Goal: Task Accomplishment & Management: Use online tool/utility

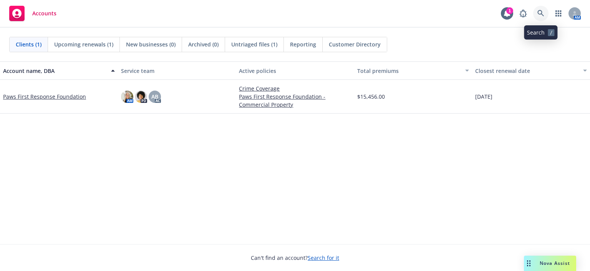
click at [541, 13] on icon at bounding box center [541, 13] width 7 height 7
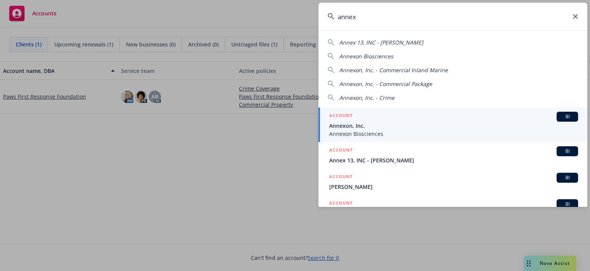
type input "annex"
click at [541, 122] on span "Annexon, Inc." at bounding box center [453, 126] width 249 height 8
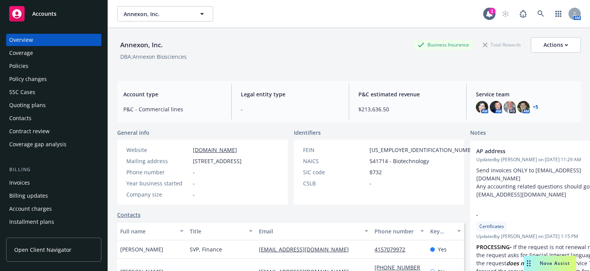
click at [35, 66] on div "Policies" at bounding box center [53, 66] width 89 height 12
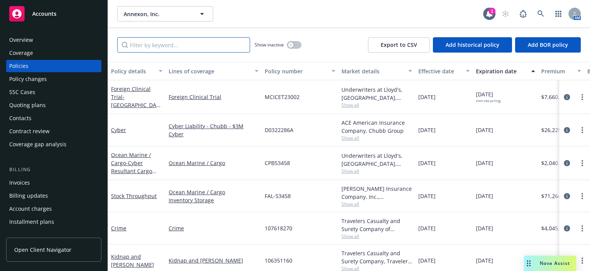
click at [149, 47] on input "Filter by keyword..." at bounding box center [183, 44] width 133 height 15
paste input "FAL-53458"
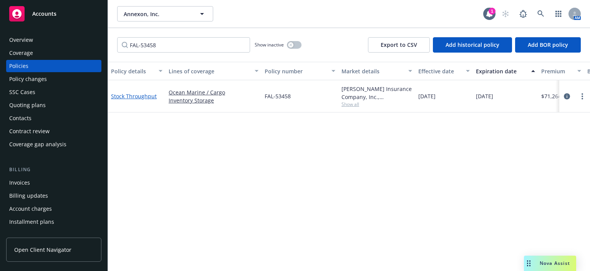
click at [134, 96] on link "Stock Throughput" at bounding box center [134, 96] width 46 height 7
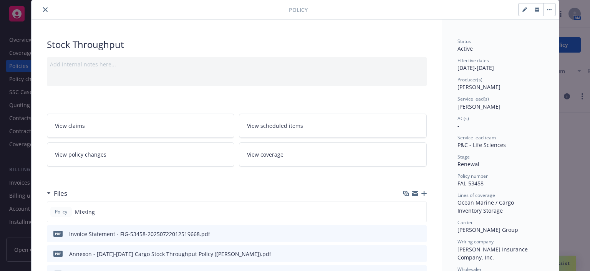
scroll to position [38, 0]
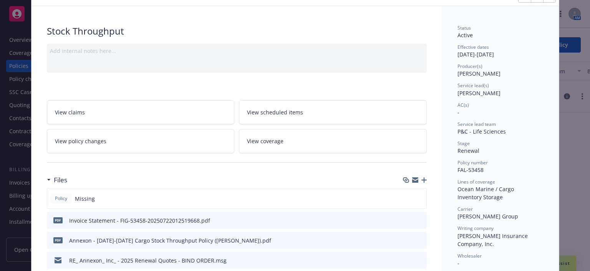
click at [152, 202] on div "Policy Missing" at bounding box center [237, 198] width 380 height 21
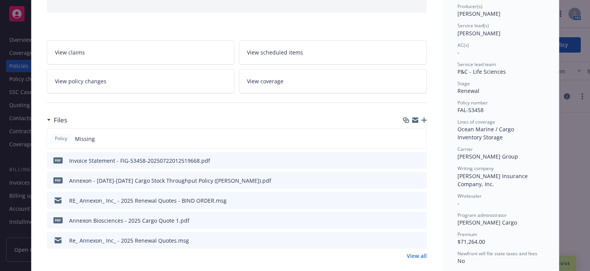
scroll to position [115, 0]
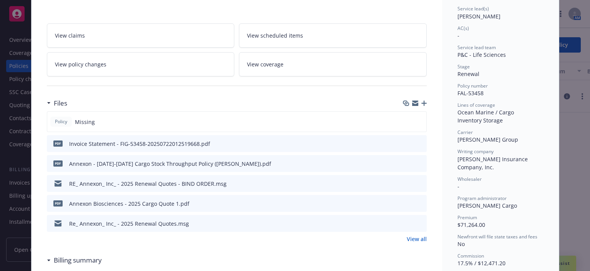
click at [203, 161] on div "Annexon - 2025-2026 Cargo Stock Throughput Policy (Falvey).pdf" at bounding box center [170, 164] width 202 height 8
click at [418, 161] on icon "preview file" at bounding box center [419, 163] width 7 height 5
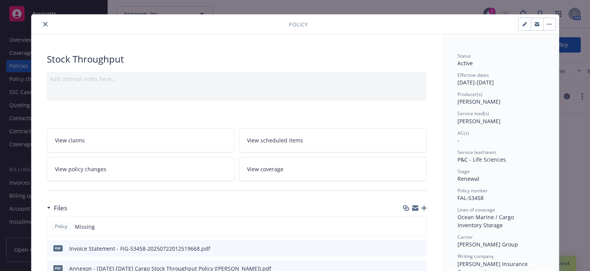
scroll to position [0, 0]
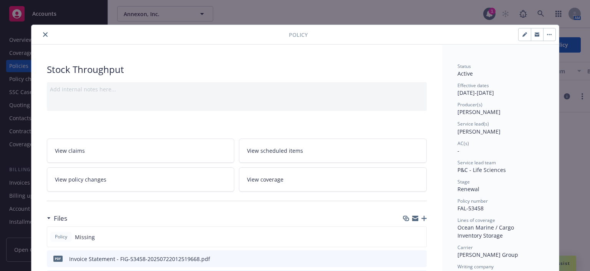
click at [45, 33] on button "close" at bounding box center [45, 34] width 9 height 9
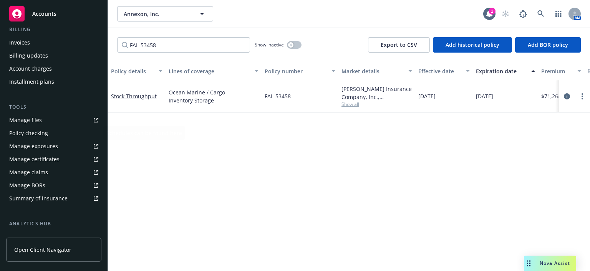
scroll to position [154, 0]
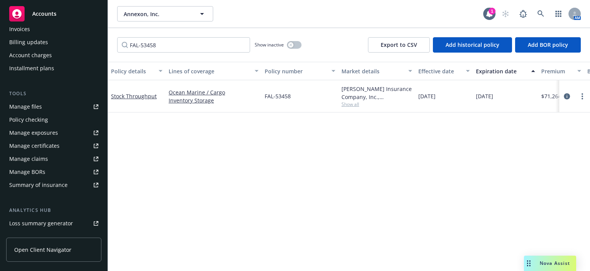
click at [41, 187] on div "Summary of insurance" at bounding box center [38, 185] width 58 height 12
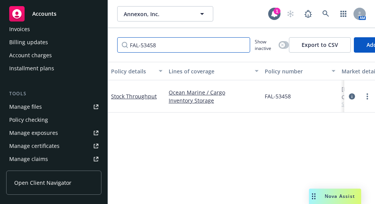
drag, startPoint x: 137, startPoint y: 44, endPoint x: 123, endPoint y: 45, distance: 14.2
click at [123, 45] on input "FAL-53458" at bounding box center [183, 44] width 133 height 15
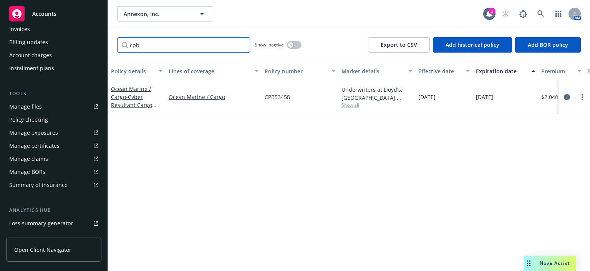
click at [142, 47] on input "cpb" at bounding box center [183, 44] width 133 height 15
type input "c"
type input "C"
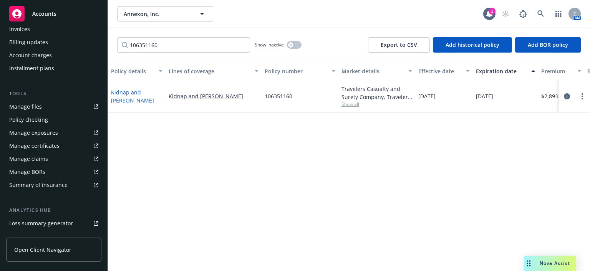
click at [139, 98] on link "Kidnap and [PERSON_NAME]" at bounding box center [132, 96] width 43 height 15
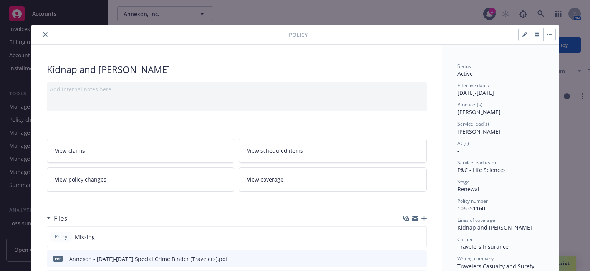
click at [45, 35] on button "close" at bounding box center [45, 34] width 9 height 9
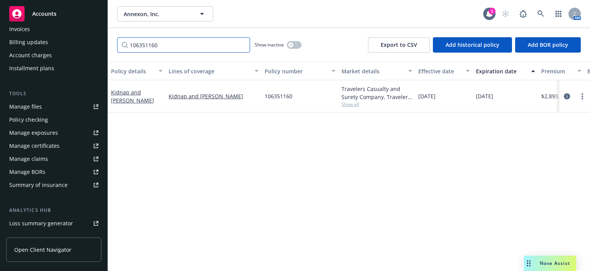
drag, startPoint x: 165, startPoint y: 44, endPoint x: 110, endPoint y: 37, distance: 55.5
click at [110, 37] on div "106351160 Show inactive Export to CSV Add historical policy Add BOR policy" at bounding box center [349, 45] width 482 height 34
click at [144, 93] on link "Kidnap and [PERSON_NAME]" at bounding box center [132, 96] width 43 height 15
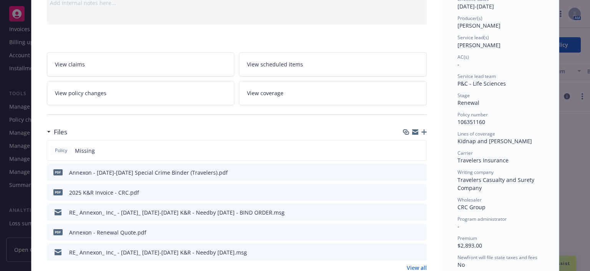
scroll to position [100, 0]
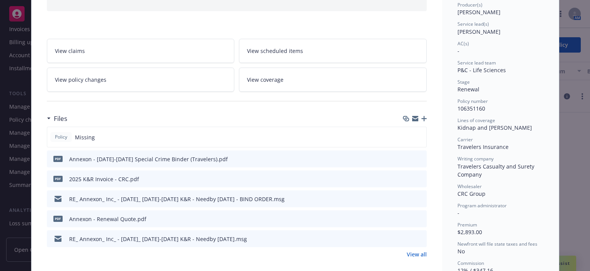
click at [225, 160] on div "pdf Annexon - 2025-2026 Special Crime Binder (Travelers).pdf" at bounding box center [237, 159] width 380 height 17
click at [417, 157] on icon "preview file" at bounding box center [419, 158] width 7 height 5
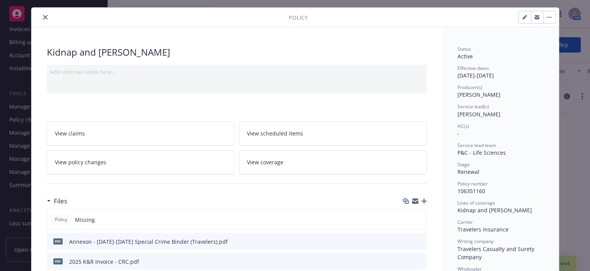
scroll to position [0, 0]
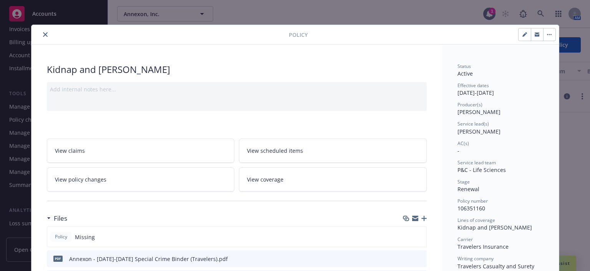
click at [43, 32] on icon "close" at bounding box center [45, 34] width 5 height 5
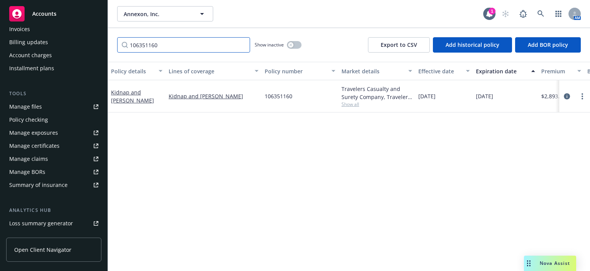
drag, startPoint x: 140, startPoint y: 41, endPoint x: 102, endPoint y: 39, distance: 37.3
click at [102, 40] on div "Accounts Overview Coverage Policies Policy changes SSC Cases Quoting plans Cont…" at bounding box center [295, 135] width 590 height 271
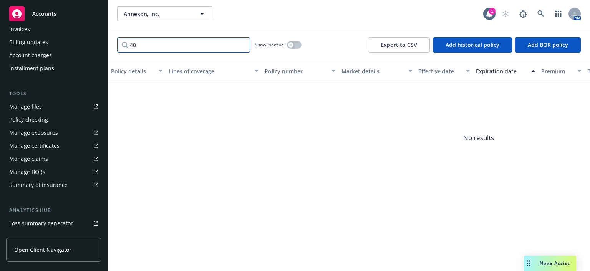
type input "4"
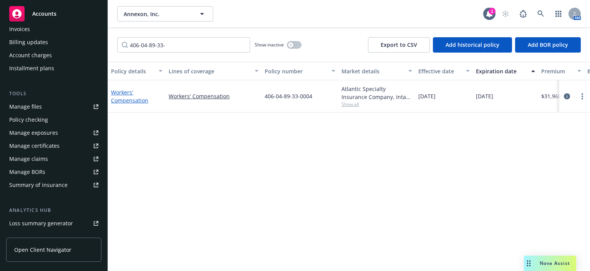
click at [131, 99] on link "Workers' Compensation" at bounding box center [129, 96] width 37 height 15
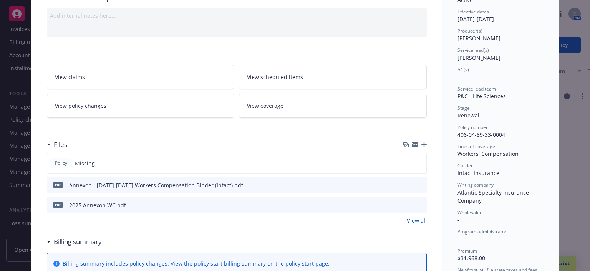
scroll to position [115, 0]
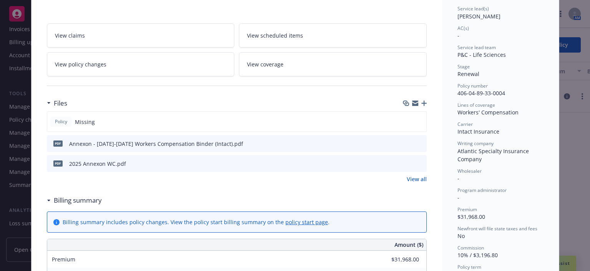
click at [416, 143] on icon "preview file" at bounding box center [419, 143] width 7 height 5
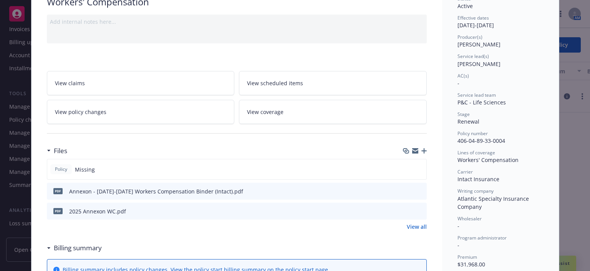
scroll to position [0, 0]
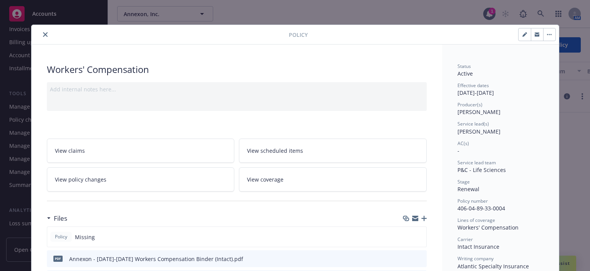
click at [41, 33] on button "close" at bounding box center [45, 34] width 9 height 9
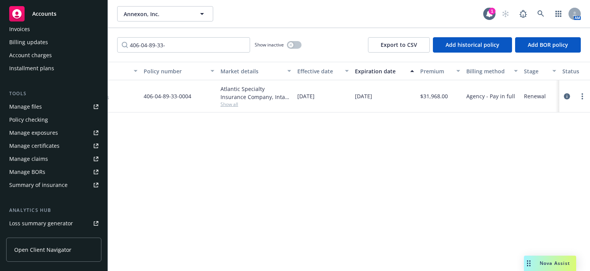
scroll to position [0, 134]
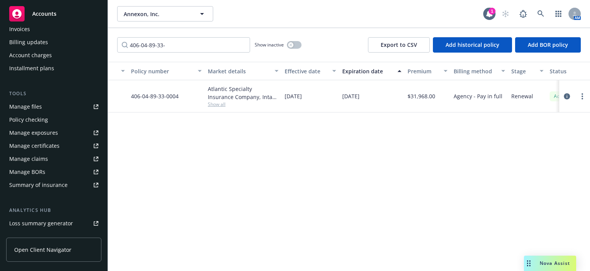
click at [163, 95] on span "406-04-89-33-0004" at bounding box center [155, 96] width 48 height 8
click at [220, 91] on div "Atlantic Specialty Insurance Company, Intact Insurance" at bounding box center [243, 93] width 71 height 16
click at [169, 96] on span "406-04-89-33-0004" at bounding box center [155, 96] width 48 height 8
click at [167, 97] on span "406-04-89-33-0004" at bounding box center [155, 96] width 48 height 8
drag, startPoint x: 167, startPoint y: 97, endPoint x: 218, endPoint y: 101, distance: 51.3
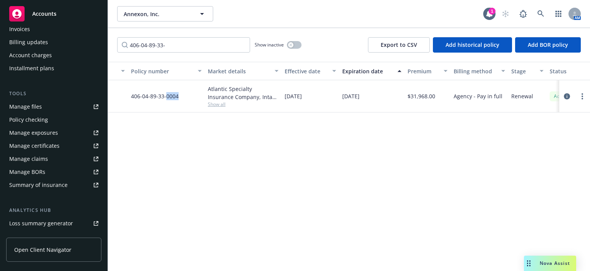
click at [167, 97] on span "406-04-89-33-0004" at bounding box center [155, 96] width 48 height 8
click at [569, 98] on icon "circleInformation" at bounding box center [567, 96] width 6 height 6
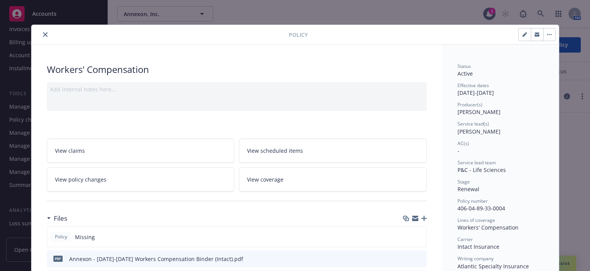
scroll to position [23, 0]
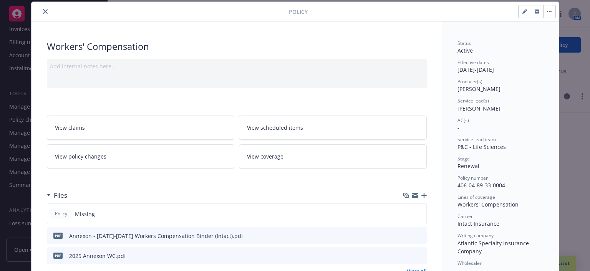
click at [420, 235] on icon "preview file" at bounding box center [419, 235] width 7 height 5
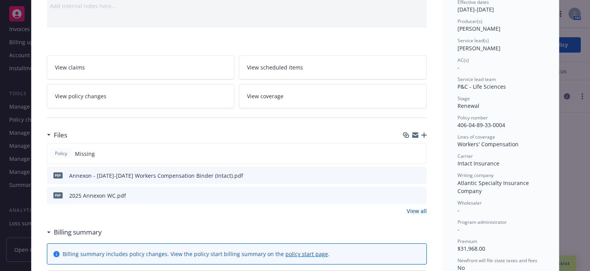
scroll to position [100, 0]
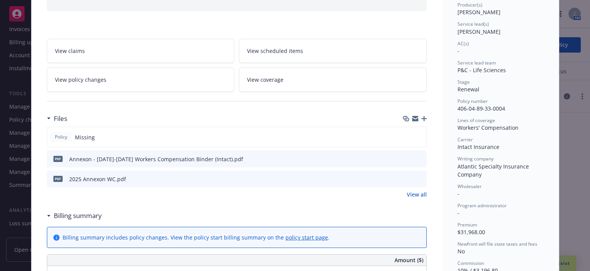
click at [416, 158] on icon "preview file" at bounding box center [419, 158] width 7 height 5
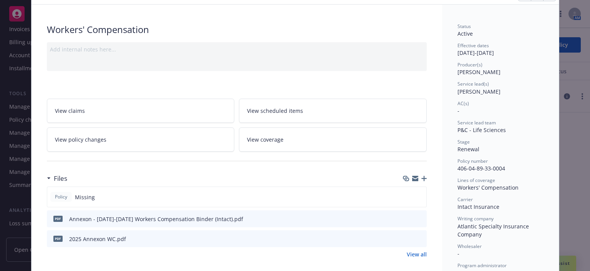
scroll to position [0, 0]
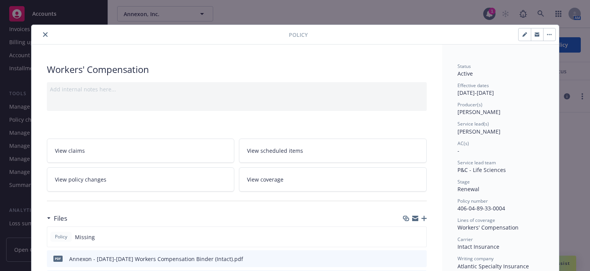
click at [45, 32] on button "close" at bounding box center [45, 34] width 9 height 9
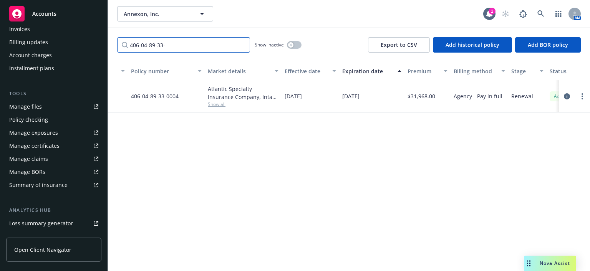
drag, startPoint x: 168, startPoint y: 50, endPoint x: 97, endPoint y: 35, distance: 72.9
click at [97, 35] on div "Accounts Overview Coverage Policies Policy changes SSC Cases Quoting plans Cont…" at bounding box center [295, 135] width 590 height 271
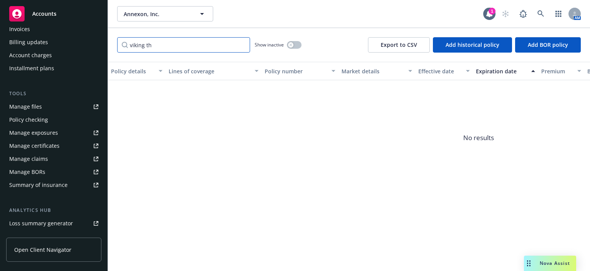
type input "viking th"
click at [544, 13] on icon at bounding box center [541, 13] width 7 height 7
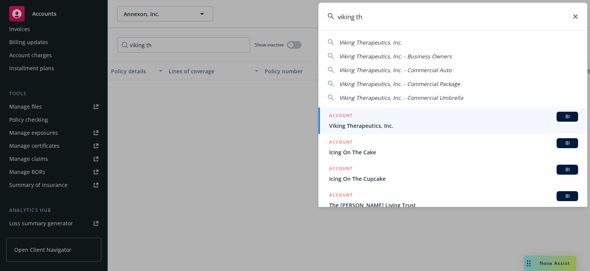
type input "viking th"
click at [407, 113] on div "ACCOUNT BI" at bounding box center [453, 117] width 249 height 10
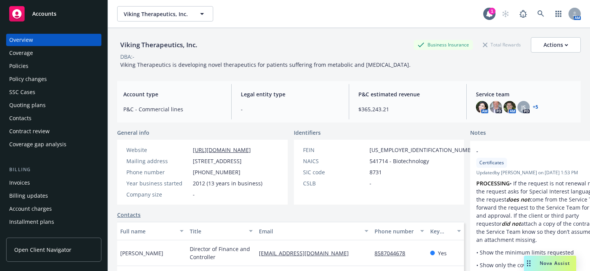
click at [42, 69] on div "Policies" at bounding box center [53, 66] width 89 height 12
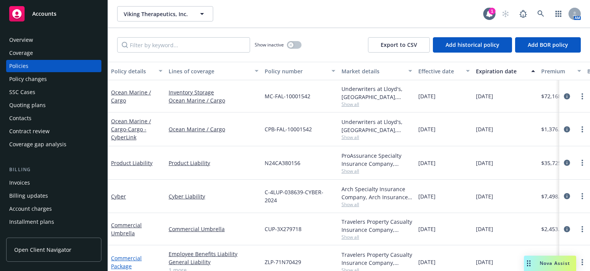
scroll to position [38, 0]
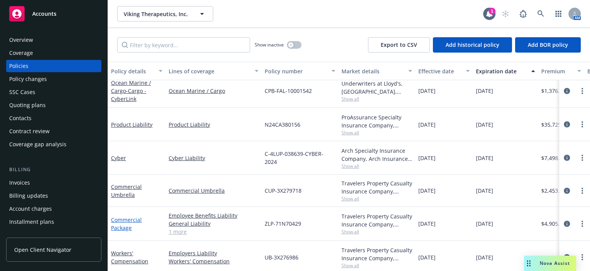
click at [124, 218] on link "Commercial Package" at bounding box center [126, 223] width 31 height 15
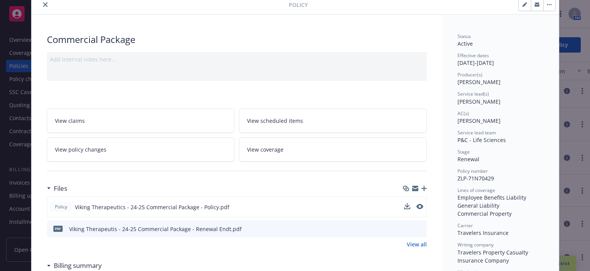
scroll to position [38, 0]
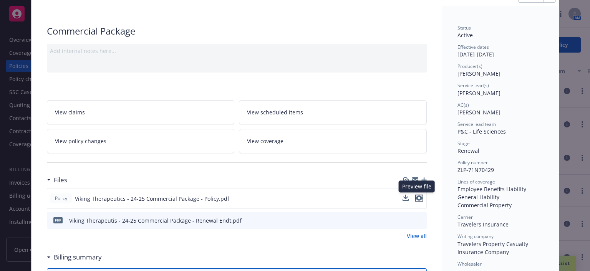
click at [417, 196] on icon "preview file" at bounding box center [419, 198] width 7 height 5
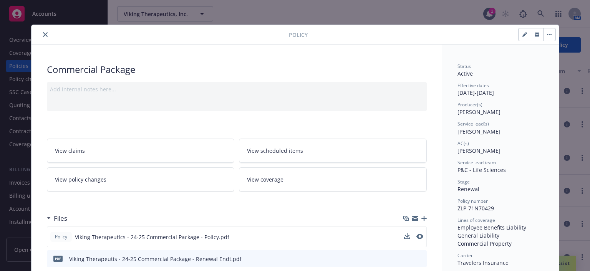
click at [47, 32] on div at bounding box center [162, 34] width 254 height 9
click at [45, 32] on button "close" at bounding box center [45, 34] width 9 height 9
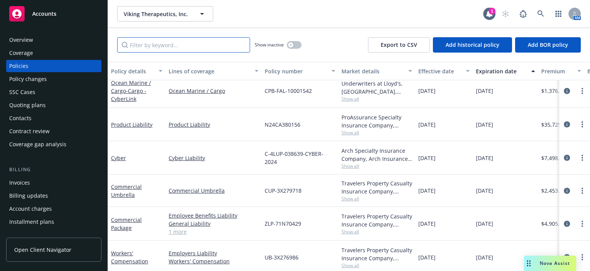
click at [151, 45] on input "Filter by keyword..." at bounding box center [183, 44] width 133 height 15
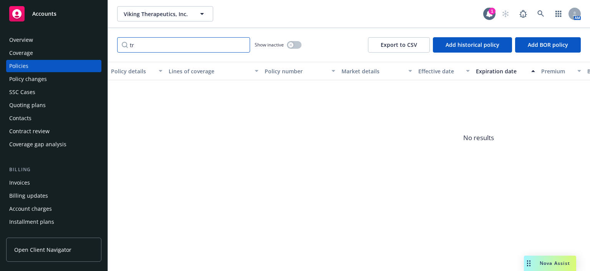
type input "t"
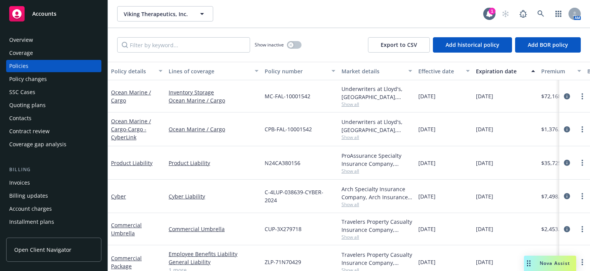
click at [28, 43] on div "Overview" at bounding box center [21, 40] width 24 height 12
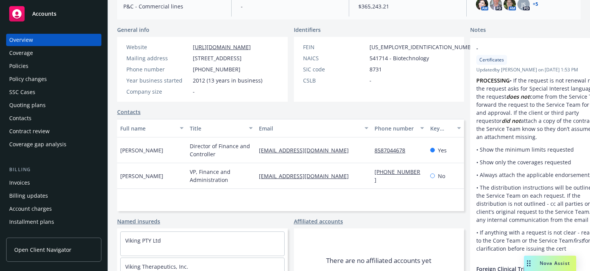
scroll to position [156, 0]
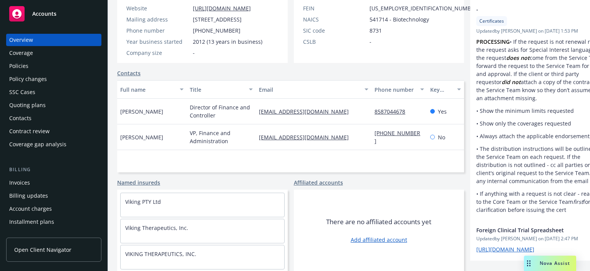
click at [133, 179] on link "Named insureds" at bounding box center [138, 183] width 43 height 8
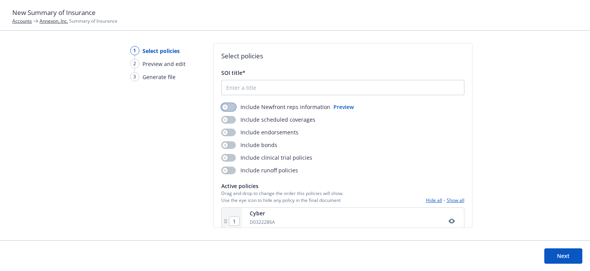
click at [224, 107] on icon "button" at bounding box center [225, 107] width 3 height 3
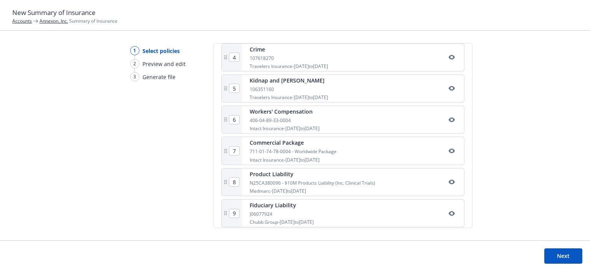
scroll to position [269, 0]
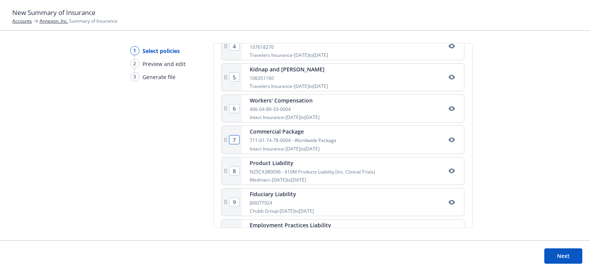
click at [237, 138] on input "7" at bounding box center [235, 140] width 10 height 8
type input "1"
type input "2"
type input "3"
type input "4"
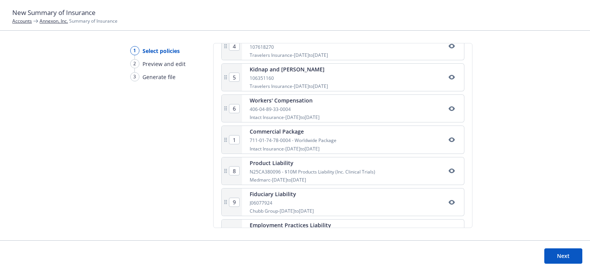
type input "5"
type input "6"
type input "7"
click at [185, 134] on div "1 Select policies 2 Preview and edit 3 Generate file" at bounding box center [155, 142] width 74 height 198
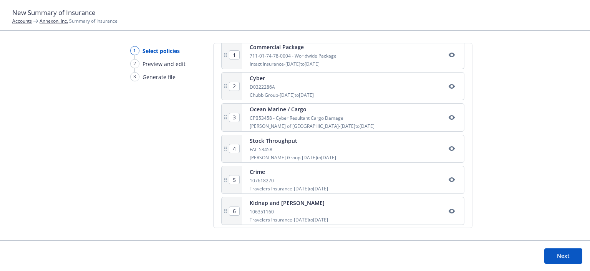
scroll to position [154, 0]
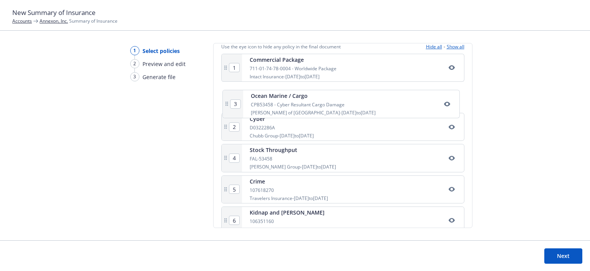
drag, startPoint x: 265, startPoint y: 118, endPoint x: 267, endPoint y: 83, distance: 35.8
click at [267, 83] on div "1 Commercial Package 711-01-74-78-0004 - Worldwide Package Intact Insurance - […" at bounding box center [342, 224] width 243 height 341
type input "3"
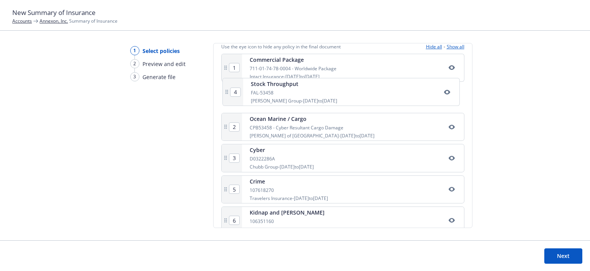
drag, startPoint x: 307, startPoint y: 163, endPoint x: 309, endPoint y: 90, distance: 72.3
click at [309, 90] on div "1 Commercial Package 711-01-74-78-0004 - Worldwide Package Intact Insurance - […" at bounding box center [342, 224] width 243 height 341
type input "3"
type input "2"
type input "4"
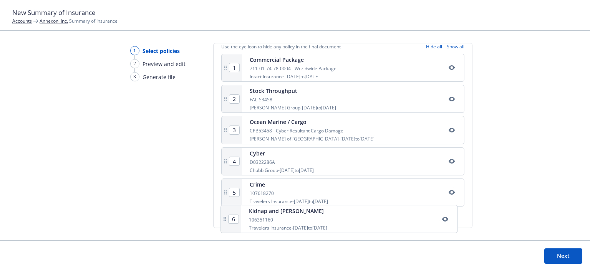
scroll to position [157, 0]
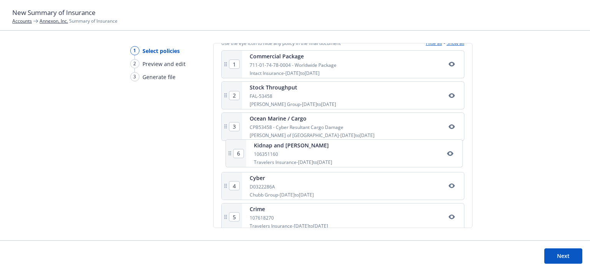
drag, startPoint x: 258, startPoint y: 217, endPoint x: 263, endPoint y: 142, distance: 74.7
click at [263, 142] on div "1 Commercial Package 711-01-74-78-0004 - Worldwide Package Intact Insurance - […" at bounding box center [342, 220] width 243 height 341
type input "6"
type input "4"
type input "5"
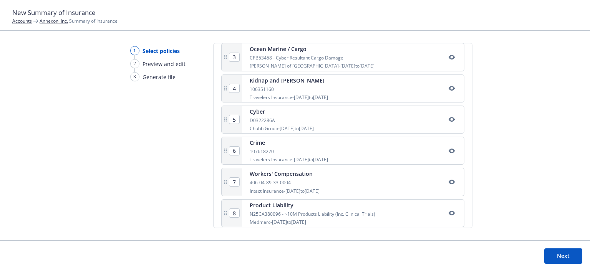
scroll to position [234, 0]
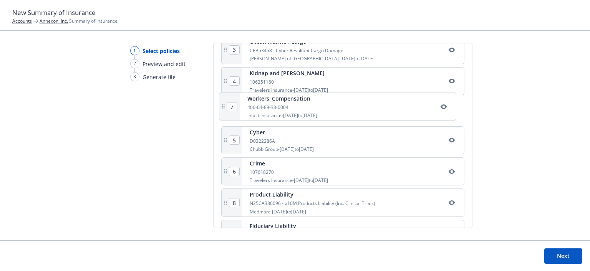
drag, startPoint x: 266, startPoint y: 176, endPoint x: 264, endPoint y: 106, distance: 70.8
click at [264, 106] on div "1 Commercial Package 711-01-74-78-0004 - Worldwide Package Intact Insurance - […" at bounding box center [342, 143] width 243 height 341
type input "5"
type input "6"
type input "7"
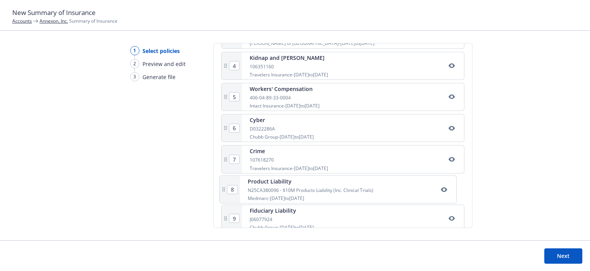
scroll to position [251, 0]
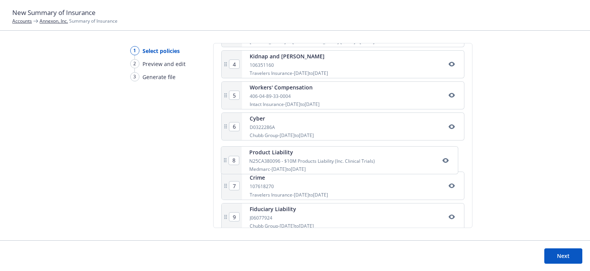
drag, startPoint x: 303, startPoint y: 206, endPoint x: 303, endPoint y: 160, distance: 46.5
click at [303, 160] on div "1 Commercial Package 711-01-74-78-0004 - Worldwide Package Intact Insurance - […" at bounding box center [342, 127] width 243 height 341
type input "7"
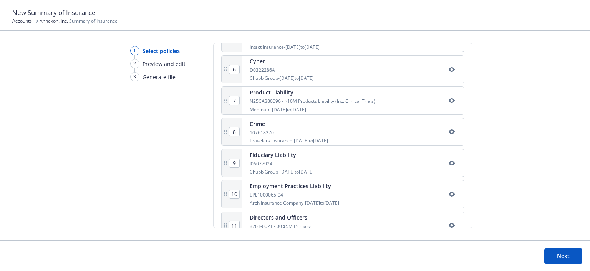
scroll to position [326, 0]
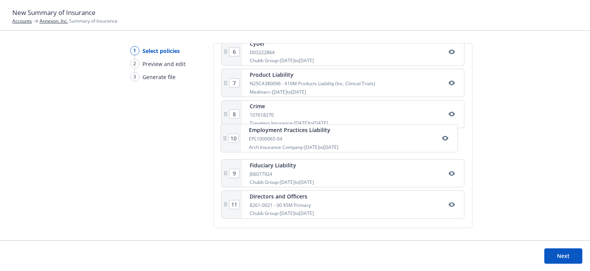
drag, startPoint x: 298, startPoint y: 175, endPoint x: 298, endPoint y: 135, distance: 40.4
click at [298, 135] on div "1 Commercial Package 711-01-74-78-0004 - Worldwide Package Intact Insurance - […" at bounding box center [342, 52] width 243 height 341
type input "10"
type input "9"
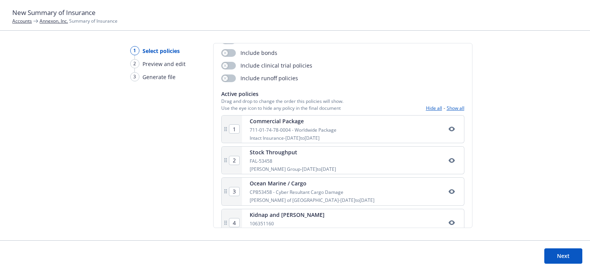
scroll to position [0, 0]
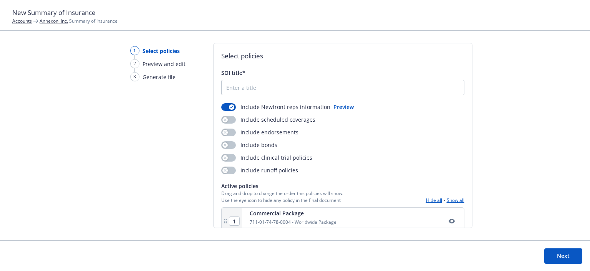
click at [557, 116] on div "1 Select policies 2 Preview and edit 3 Generate file Select policies SOI title*…" at bounding box center [295, 142] width 590 height 198
click at [563, 258] on button "Next" at bounding box center [564, 256] width 38 height 15
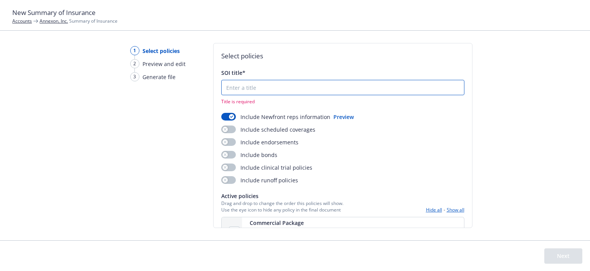
click at [231, 88] on input "SOI title*" at bounding box center [343, 87] width 243 height 15
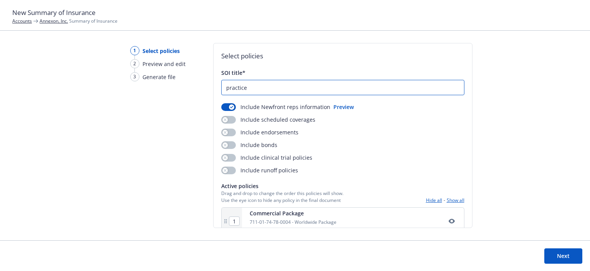
type input "practice"
click at [557, 252] on button "Next" at bounding box center [564, 256] width 38 height 15
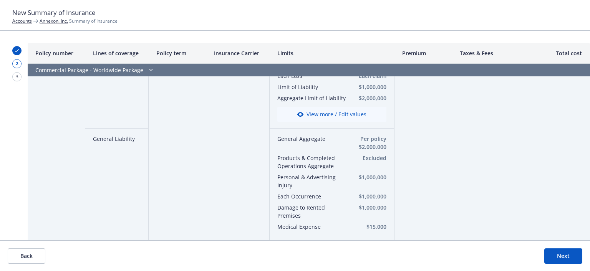
scroll to position [500, 0]
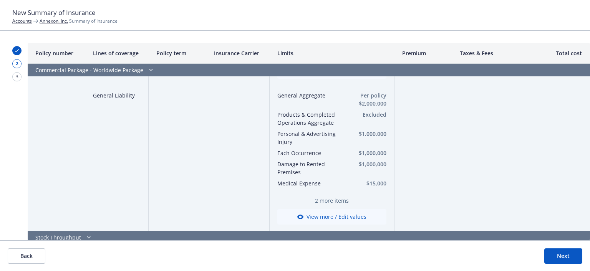
click at [552, 253] on button "Next" at bounding box center [564, 256] width 38 height 15
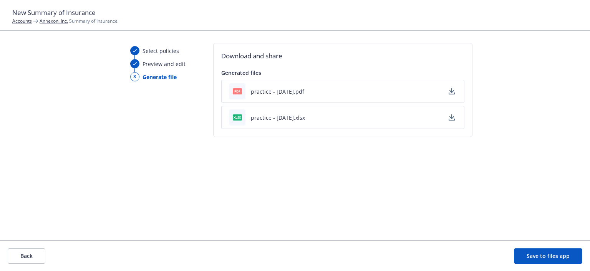
click at [451, 116] on icon "button" at bounding box center [452, 118] width 6 height 6
